Goal: Book appointment/travel/reservation

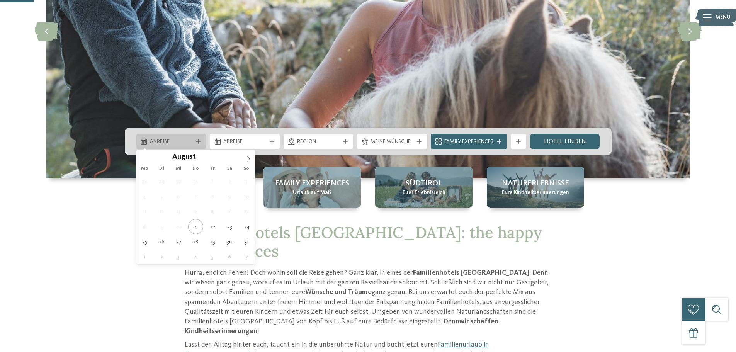
click at [180, 141] on span "Anreise" at bounding box center [171, 142] width 43 height 8
click at [250, 160] on icon at bounding box center [248, 158] width 5 height 5
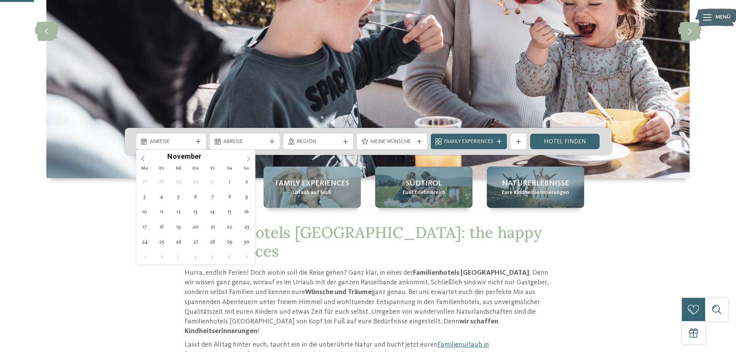
click at [250, 160] on icon at bounding box center [248, 158] width 5 height 5
type input "****"
click at [250, 160] on icon at bounding box center [248, 158] width 5 height 5
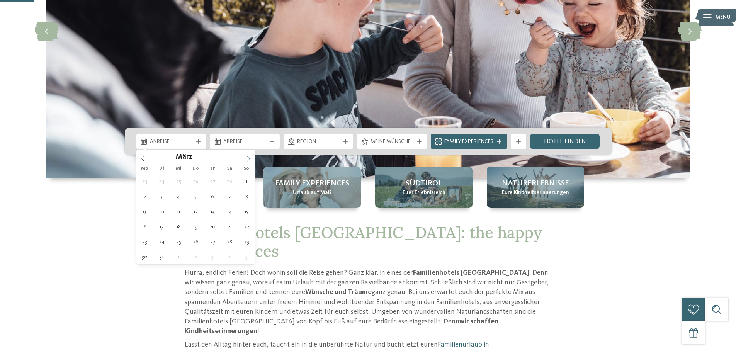
click at [250, 160] on icon at bounding box center [248, 158] width 5 height 5
type div "[DATE]"
type input "****"
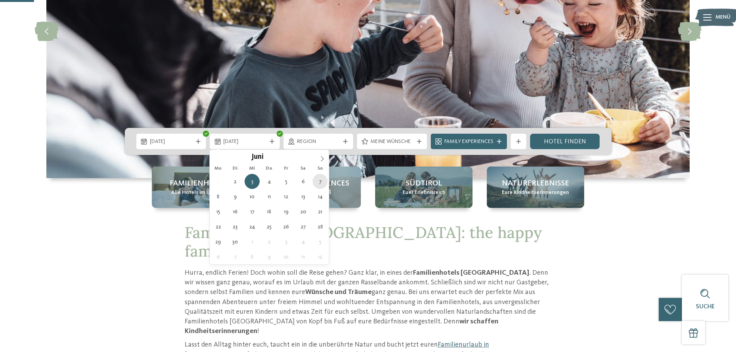
type div "[DATE]"
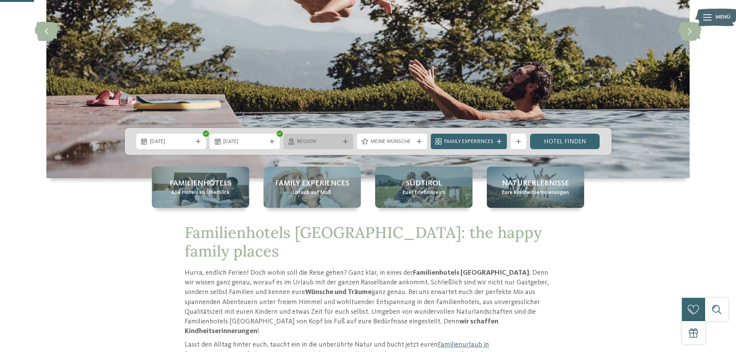
click at [325, 145] on span "Region" at bounding box center [318, 142] width 43 height 8
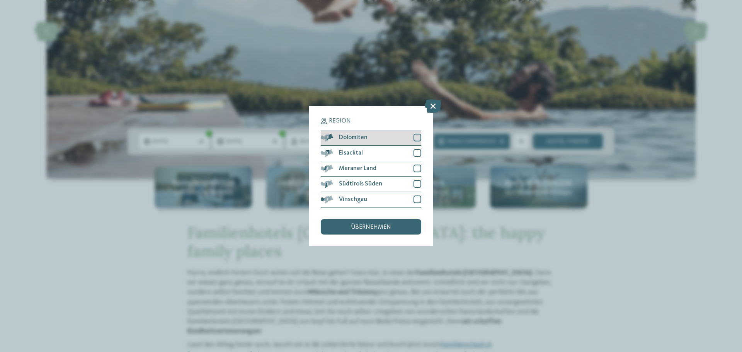
click at [416, 137] on div at bounding box center [418, 138] width 8 height 8
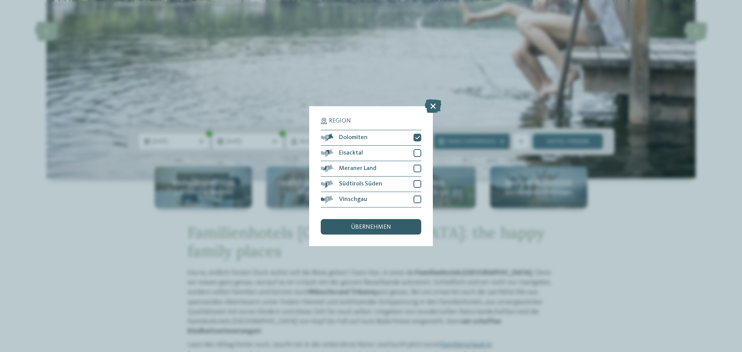
click at [395, 228] on div "übernehmen" at bounding box center [371, 226] width 101 height 15
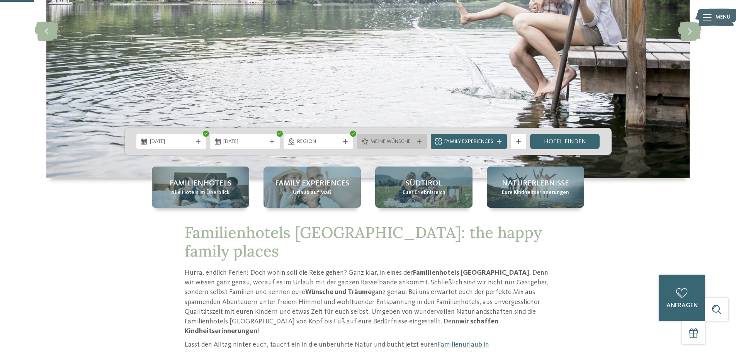
click at [399, 142] on span "Meine Wünsche" at bounding box center [392, 142] width 43 height 8
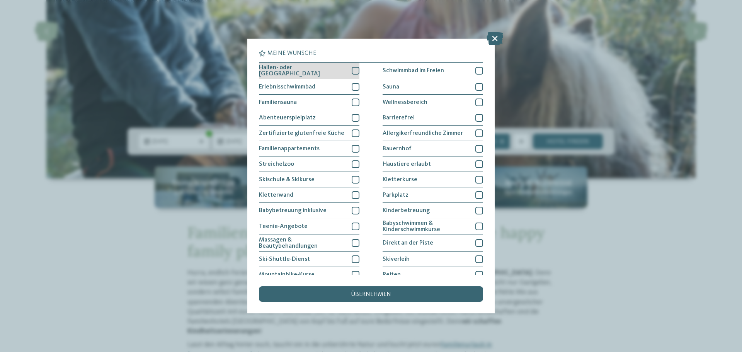
click at [354, 71] on div at bounding box center [356, 71] width 8 height 8
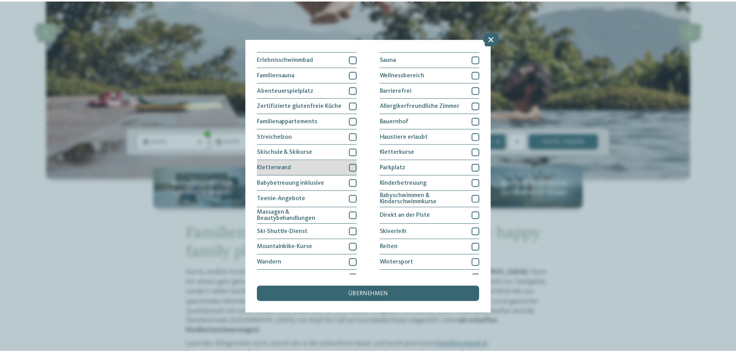
scroll to position [14, 0]
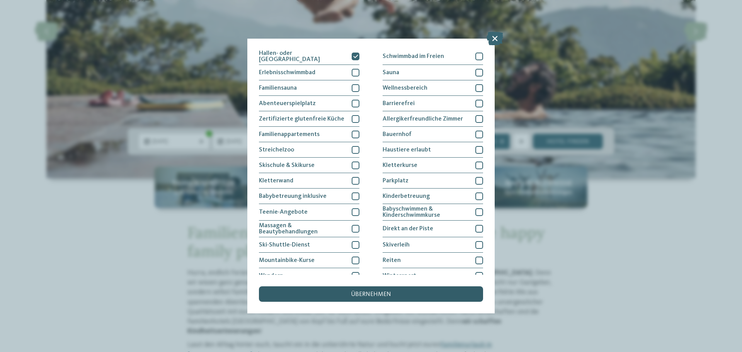
click at [364, 296] on span "übernehmen" at bounding box center [371, 294] width 40 height 6
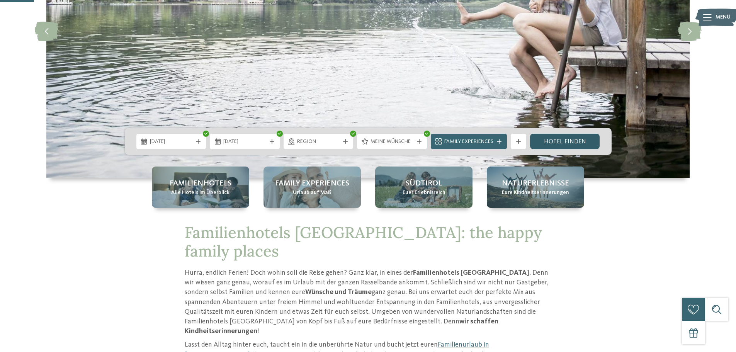
click at [560, 143] on link "Hotel finden" at bounding box center [565, 141] width 70 height 15
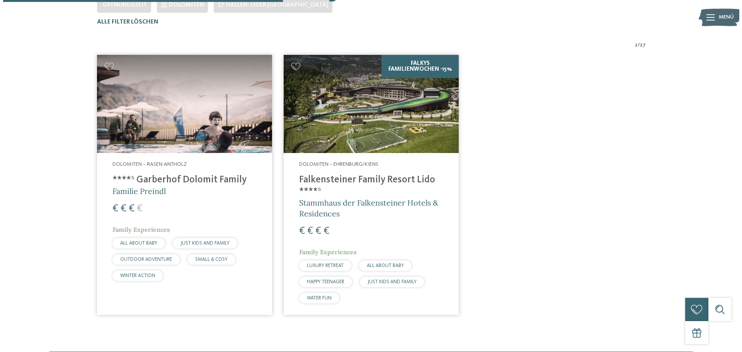
scroll to position [254, 0]
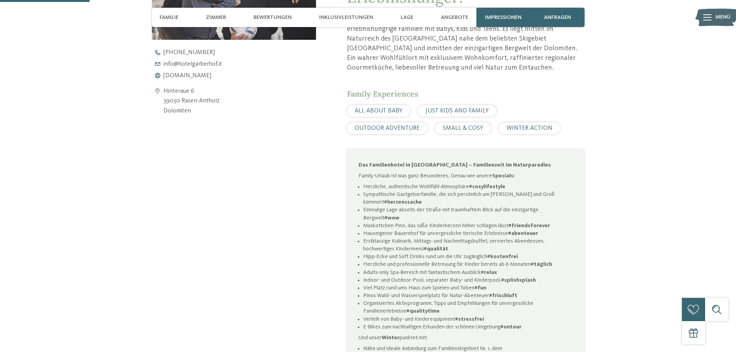
scroll to position [387, 0]
click at [199, 75] on span "www.hotelgarberhof.it" at bounding box center [188, 75] width 48 height 6
